Goal: Information Seeking & Learning: Find specific fact

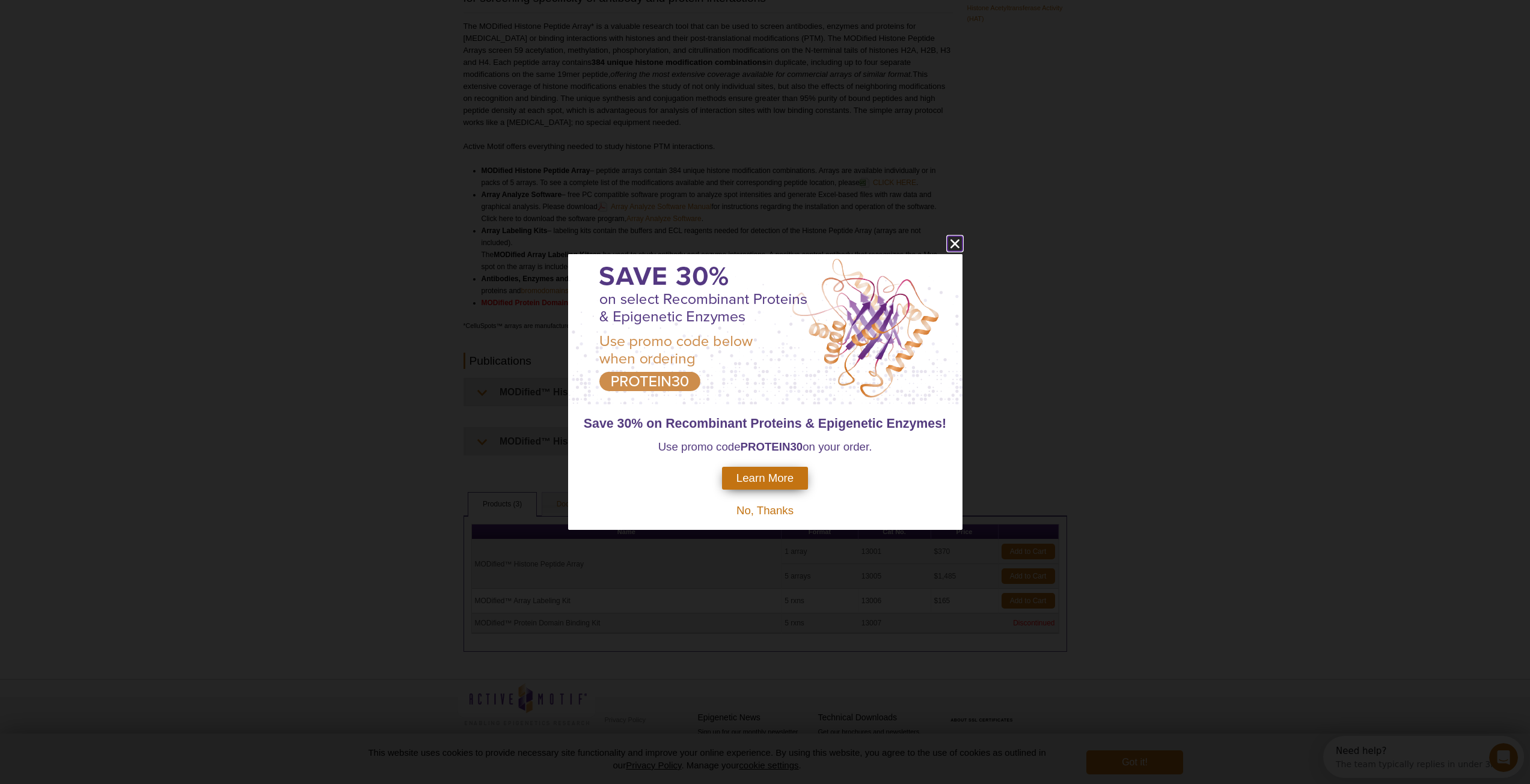
click at [951, 239] on icon "close" at bounding box center [955, 243] width 15 height 15
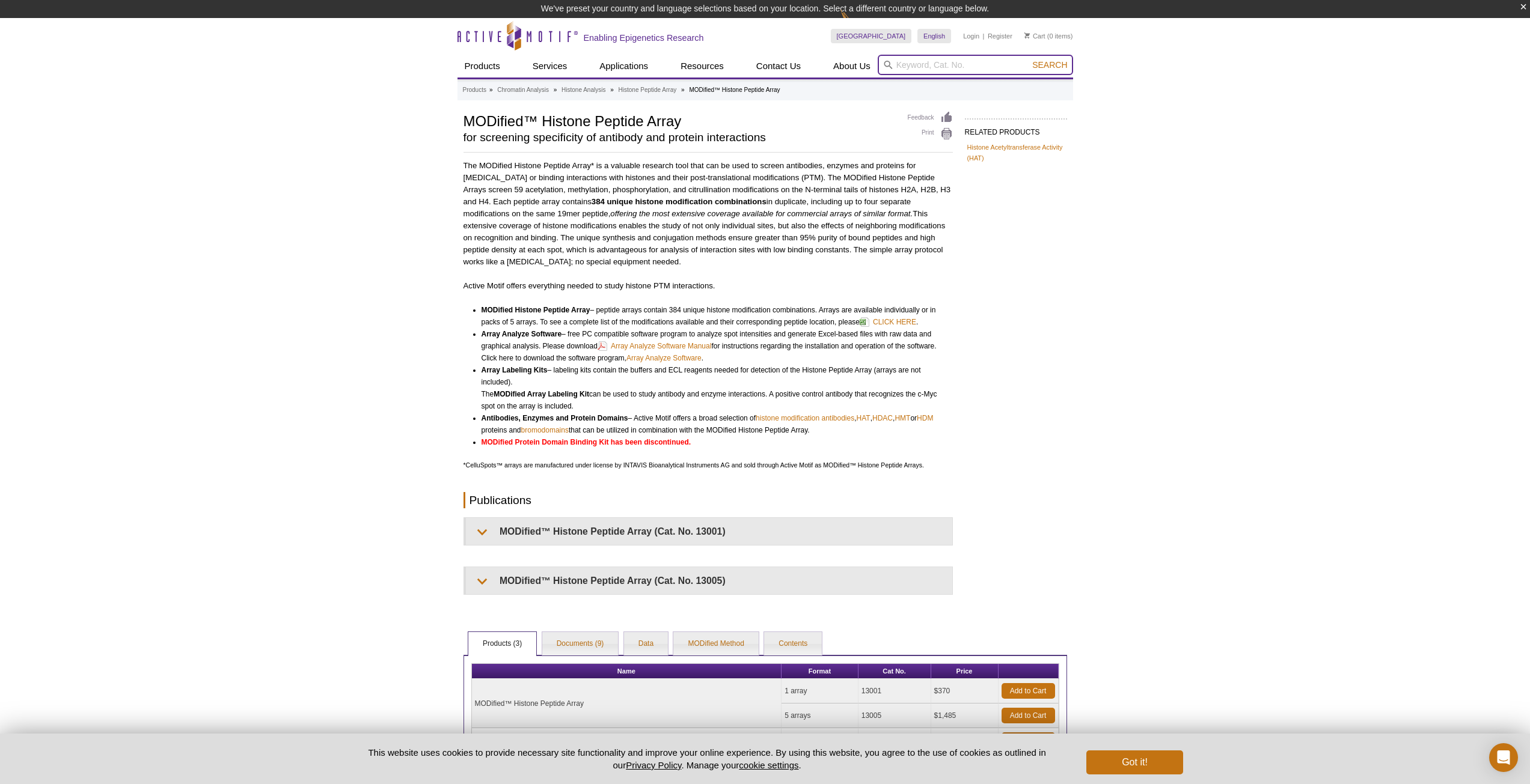
click at [966, 70] on input "search" at bounding box center [975, 65] width 196 height 21
paste input "AbSurance™ Pro Histone Peptide Microarray"
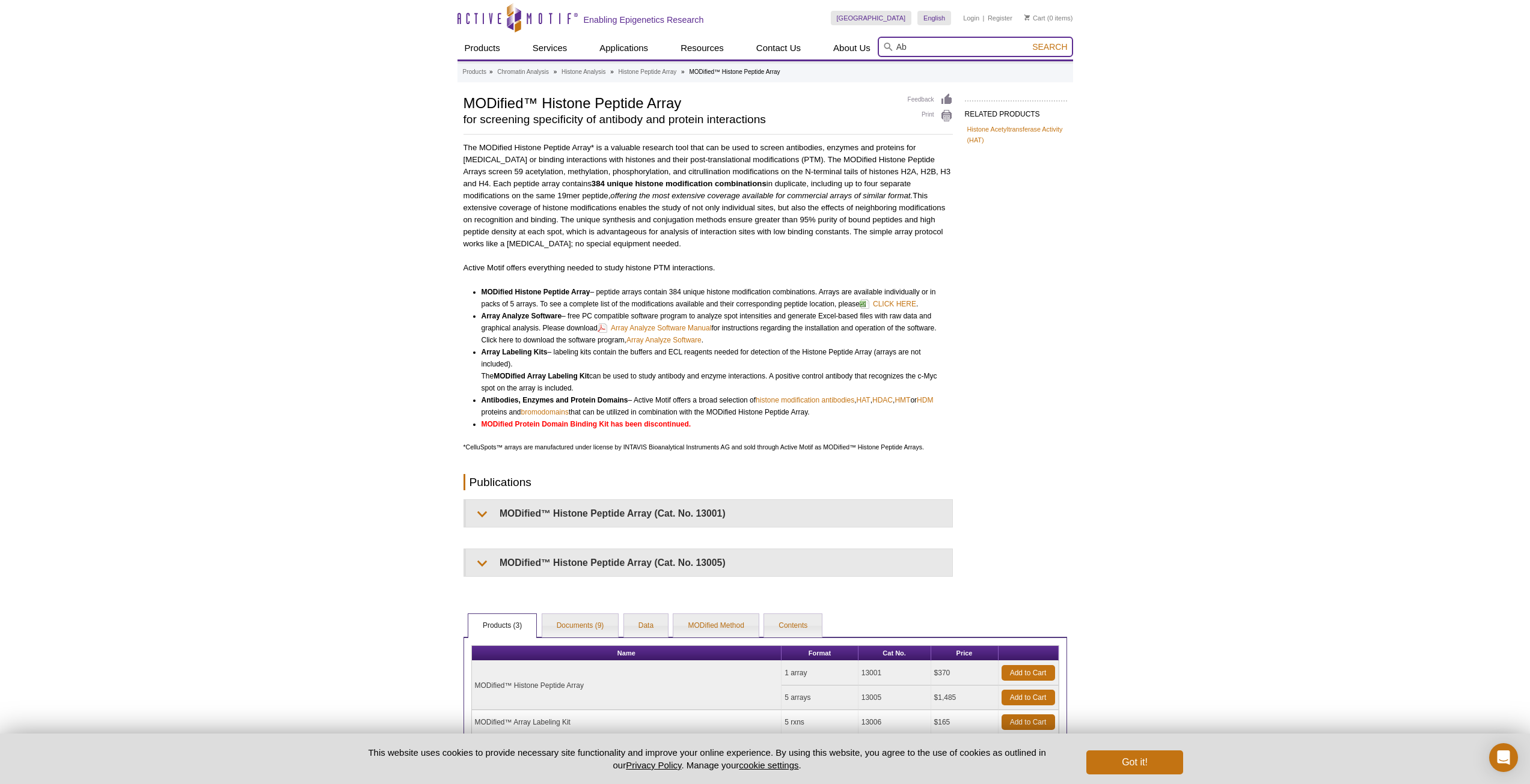
type input "A"
type input "absurance"
click at [1028, 41] on button "Search" at bounding box center [1049, 47] width 42 height 11
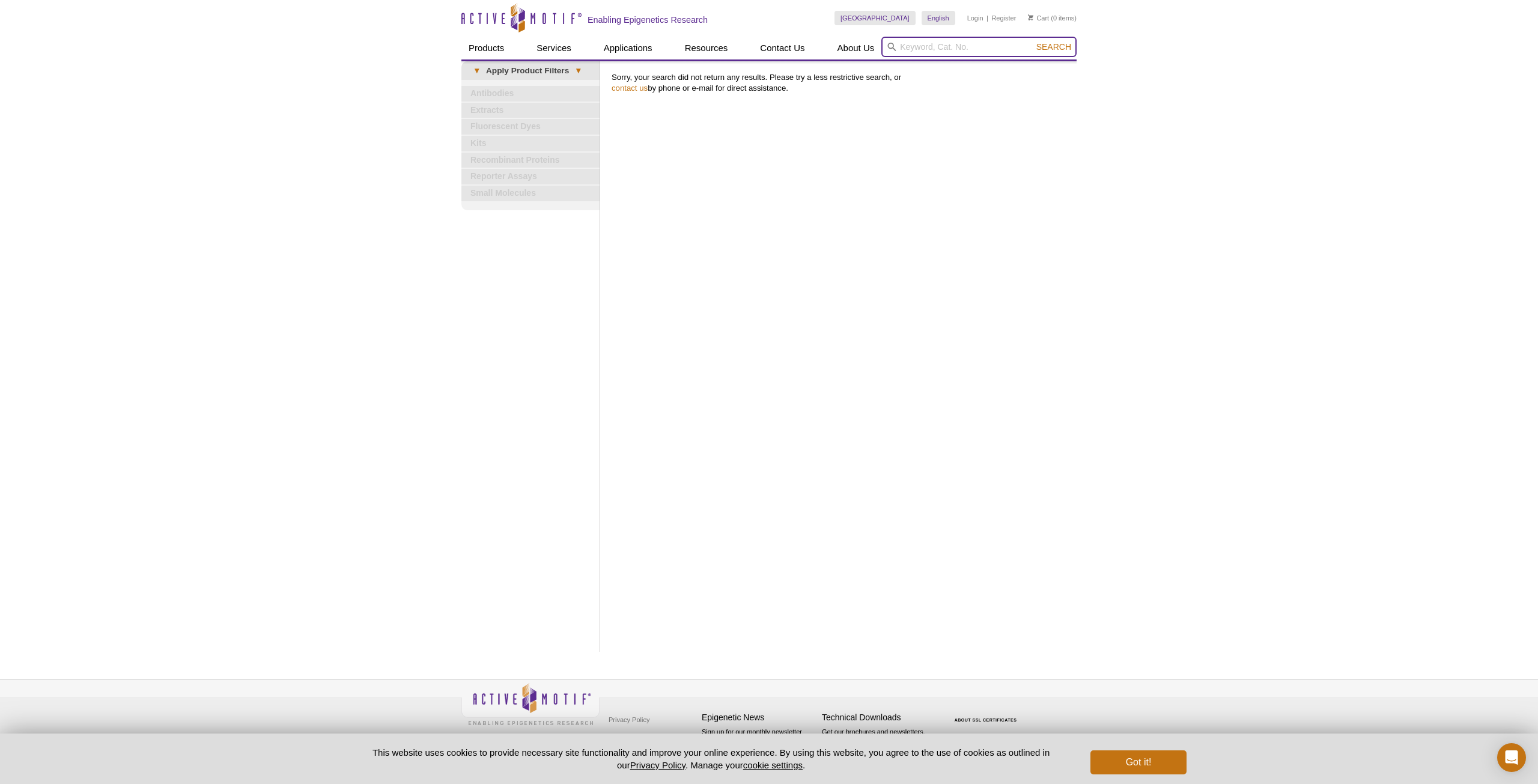
click at [937, 47] on input "search" at bounding box center [979, 47] width 195 height 21
click at [958, 51] on input "search" at bounding box center [979, 47] width 195 height 21
paste input "16-671)"
type input "16-671"
click at [1032, 41] on button "Search" at bounding box center [1053, 47] width 42 height 11
